Goal: Information Seeking & Learning: Learn about a topic

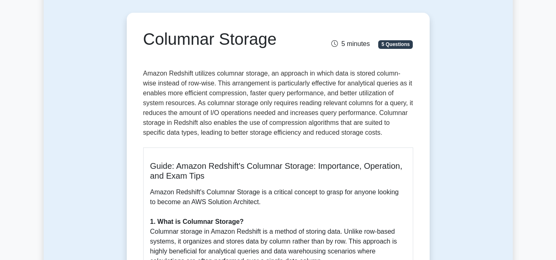
scroll to position [82, 0]
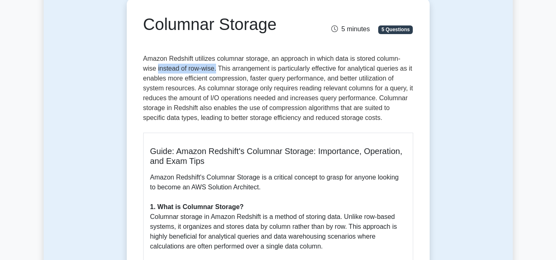
drag, startPoint x: 137, startPoint y: 71, endPoint x: 200, endPoint y: 74, distance: 63.8
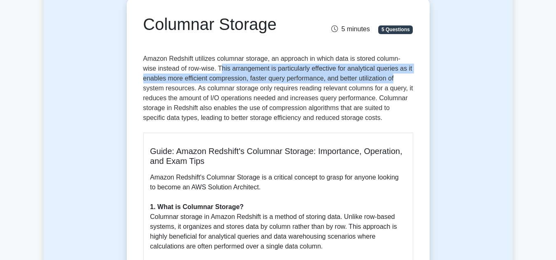
drag, startPoint x: 205, startPoint y: 71, endPoint x: 402, endPoint y: 76, distance: 196.3
click at [401, 76] on p "Amazon Redshift utilizes columnar storage, an approach in which data is stored …" at bounding box center [278, 90] width 270 height 72
click at [402, 76] on p "Amazon Redshift utilizes columnar storage, an approach in which data is stored …" at bounding box center [278, 90] width 270 height 72
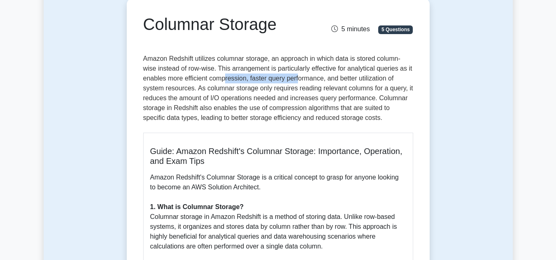
drag, startPoint x: 248, startPoint y: 83, endPoint x: 361, endPoint y: 83, distance: 112.7
click at [321, 83] on p "Amazon Redshift utilizes columnar storage, an approach in which data is stored …" at bounding box center [278, 90] width 270 height 72
click at [361, 83] on p "Amazon Redshift utilizes columnar storage, an approach in which data is stored …" at bounding box center [278, 90] width 270 height 72
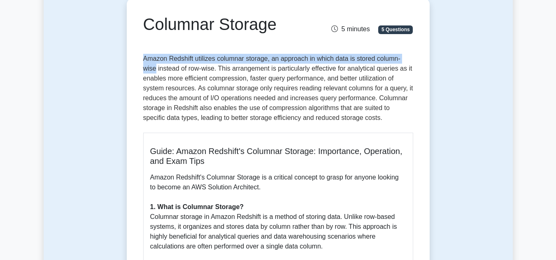
drag, startPoint x: 142, startPoint y: 58, endPoint x: 428, endPoint y: 58, distance: 286.3
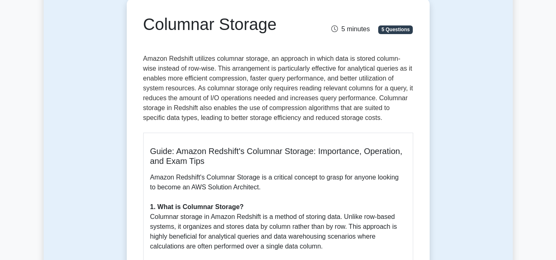
click at [237, 93] on p "Amazon Redshift utilizes columnar storage, an approach in which data is stored …" at bounding box center [278, 90] width 270 height 72
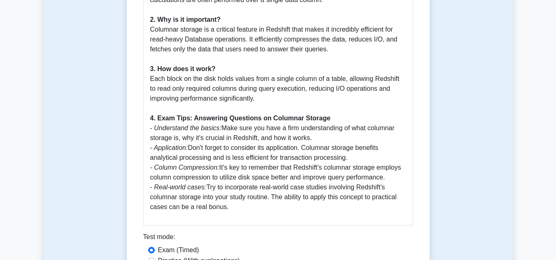
scroll to position [288, 0]
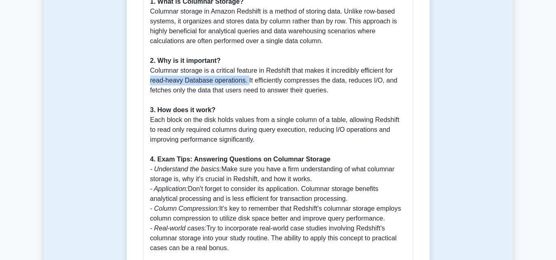
drag, startPoint x: 150, startPoint y: 79, endPoint x: 247, endPoint y: 79, distance: 96.7
click at [247, 79] on p "Amazon Redshift's Columnar Storage is a critical concept to grasp for anyone lo…" at bounding box center [278, 110] width 256 height 286
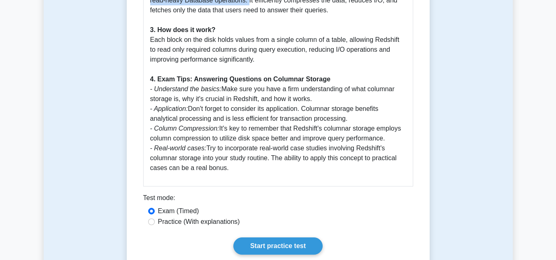
scroll to position [370, 0]
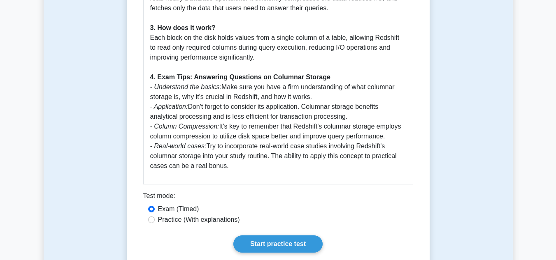
click at [250, 68] on p "Amazon Redshift's Columnar Storage is a critical concept to grasp for anyone lo…" at bounding box center [278, 28] width 256 height 286
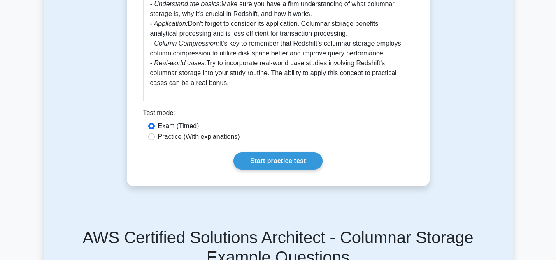
scroll to position [494, 0]
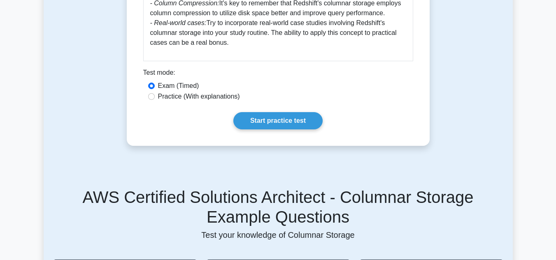
click at [220, 95] on label "Practice (With explanations)" at bounding box center [199, 97] width 82 height 10
click at [155, 95] on input "Practice (With explanations)" at bounding box center [151, 96] width 7 height 7
radio input "true"
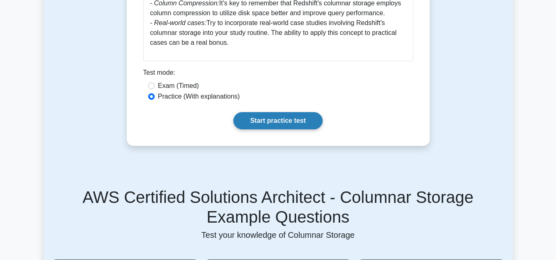
click at [272, 122] on link "Start practice test" at bounding box center [277, 120] width 89 height 17
